Goal: Information Seeking & Learning: Learn about a topic

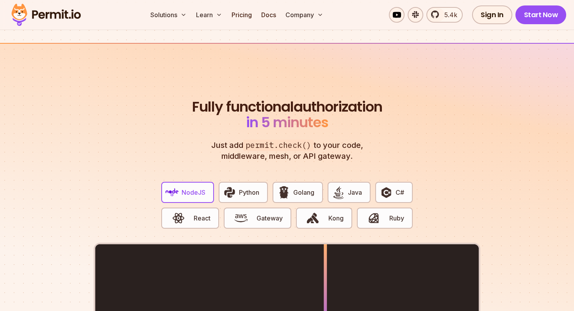
scroll to position [1469, 0]
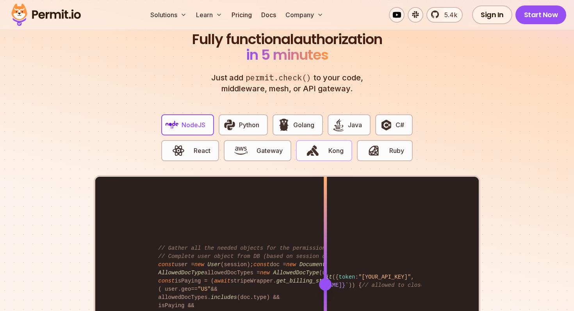
click at [336, 146] on span "Kong" at bounding box center [336, 150] width 15 height 9
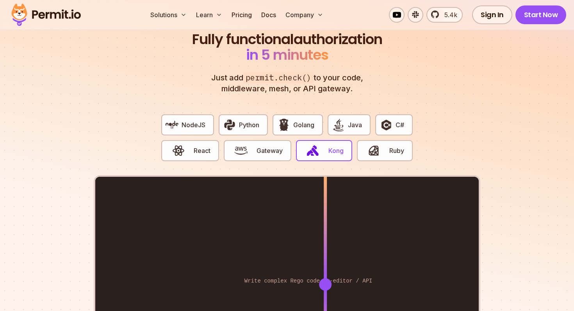
click at [270, 108] on div "NodeJS Python Golang Java C# React Gateway Kong Ruby" at bounding box center [287, 141] width 264 height 67
click at [244, 122] on button "Python" at bounding box center [243, 124] width 49 height 21
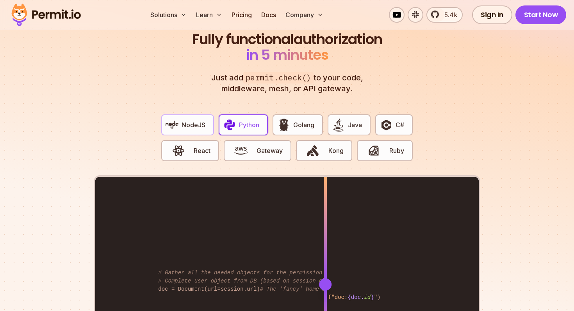
click at [206, 114] on button "NodeJS" at bounding box center [187, 124] width 53 height 21
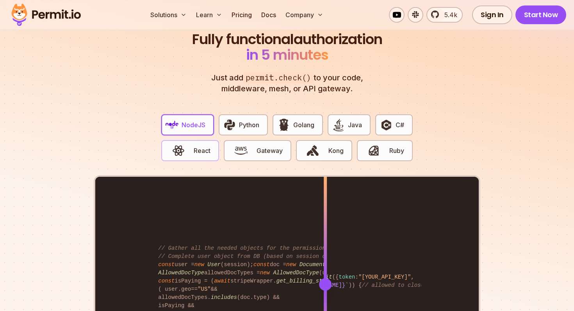
click at [208, 146] on span "React" at bounding box center [202, 150] width 17 height 9
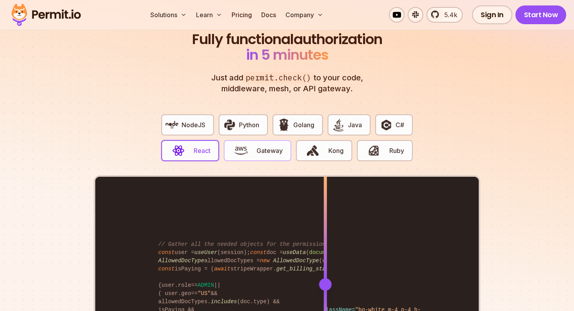
click at [252, 144] on span "button" at bounding box center [241, 150] width 26 height 13
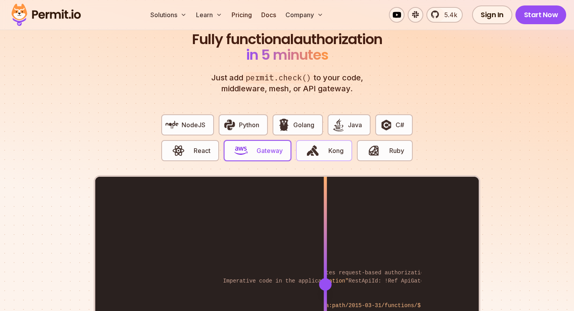
click at [329, 140] on button "Kong" at bounding box center [324, 150] width 56 height 21
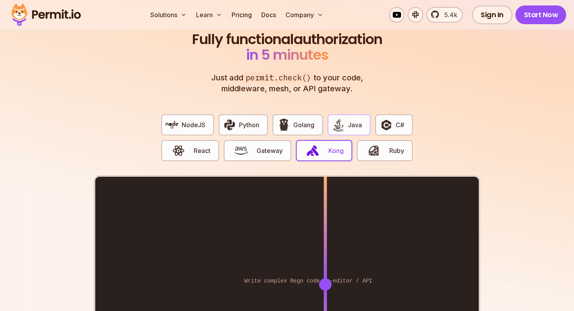
click at [334, 118] on img "button" at bounding box center [338, 124] width 13 height 13
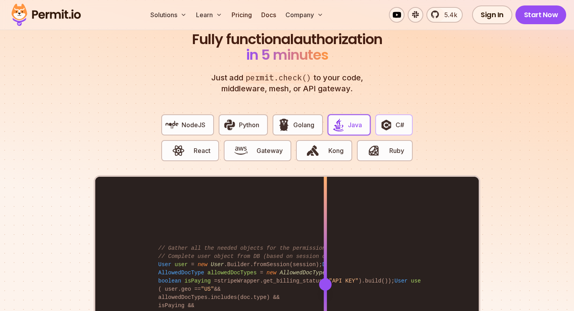
click at [384, 123] on button "C#" at bounding box center [395, 124] width 38 height 21
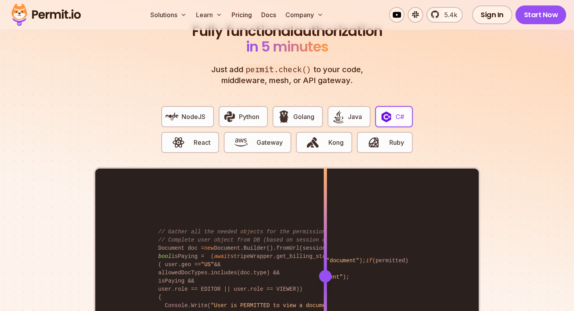
scroll to position [1480, 0]
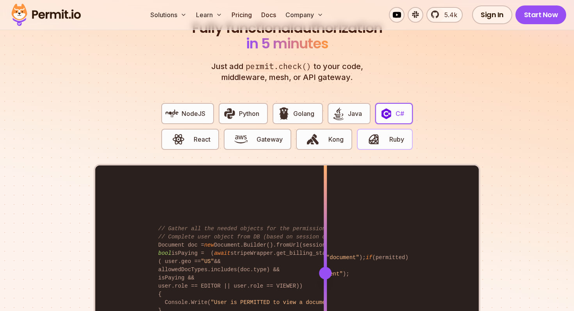
click at [383, 133] on span "button" at bounding box center [374, 139] width 26 height 13
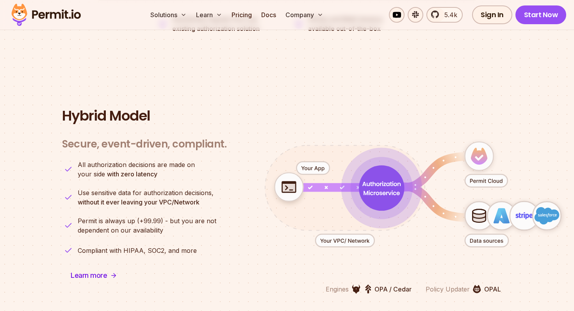
scroll to position [1879, 0]
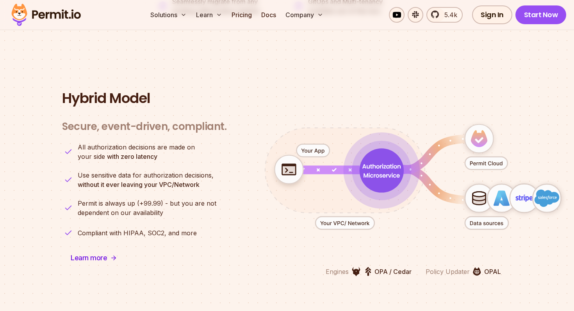
click at [379, 166] on icon "animation" at bounding box center [382, 171] width 38 height 14
click at [378, 168] on icon "animation" at bounding box center [381, 170] width 45 height 45
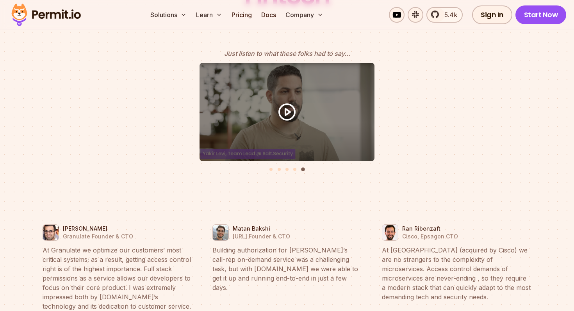
scroll to position [3506, 0]
